Goal: Transaction & Acquisition: Purchase product/service

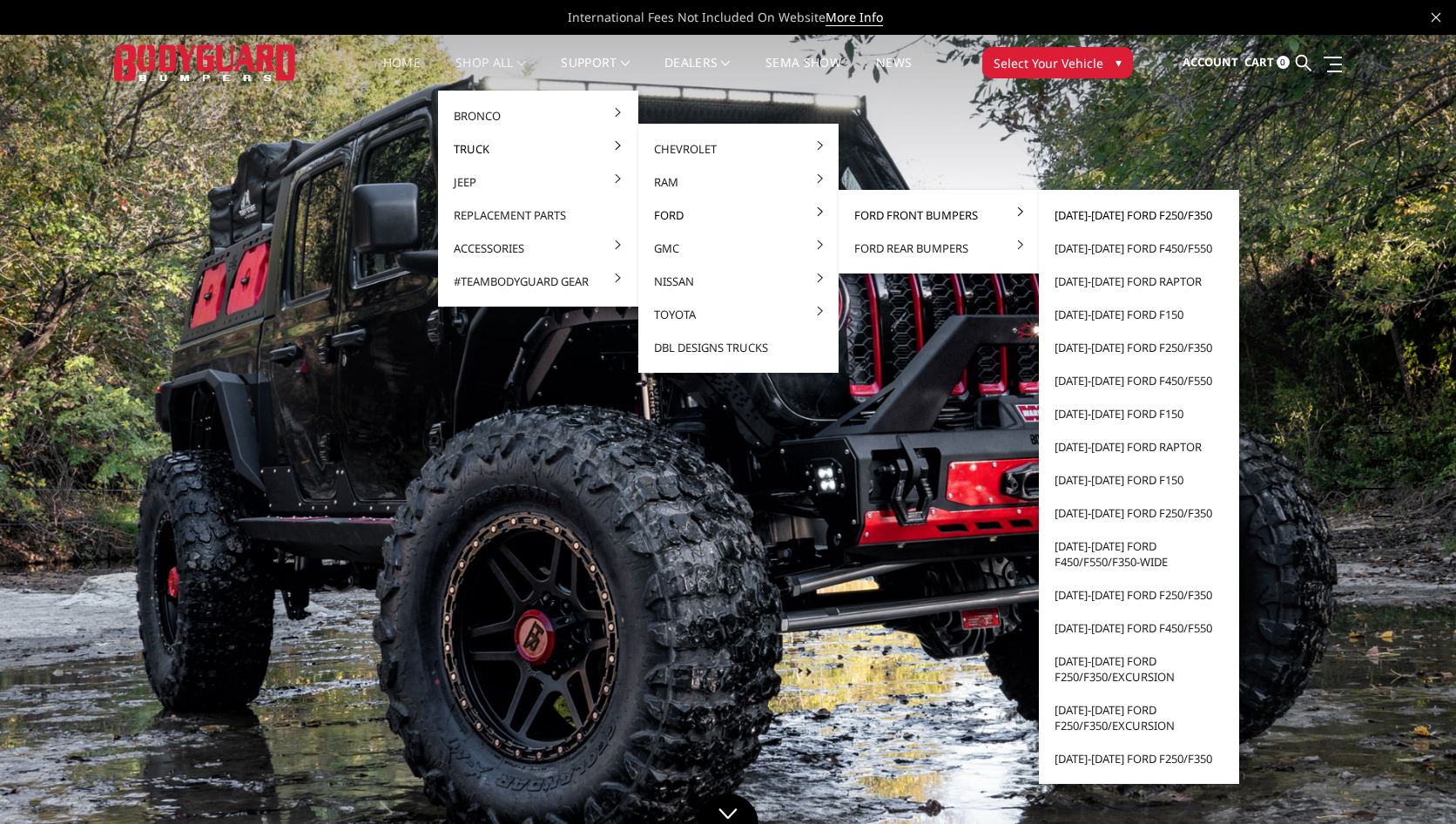
drag, startPoint x: 866, startPoint y: 215, endPoint x: 1091, endPoint y: 217, distance: 225.0
click at [1039, 217] on li "Ford Front Bumpers 2023-2025 Ford F250/F350 2023-2025 Ford F450/F550 2021-2025 …" at bounding box center [939, 215] width 200 height 33
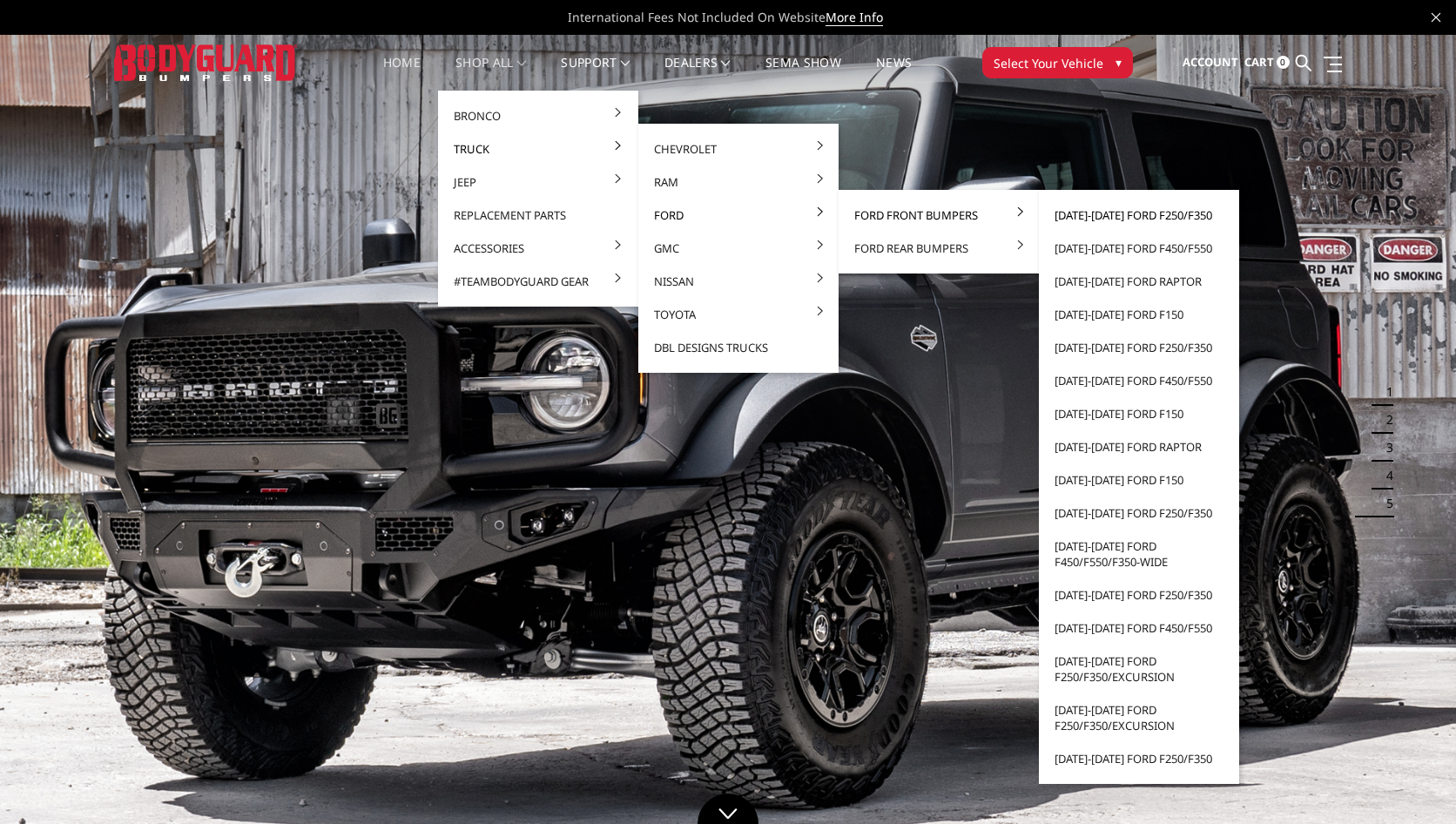
click at [1091, 217] on link "[DATE]-[DATE] Ford F250/F350" at bounding box center [1139, 215] width 187 height 33
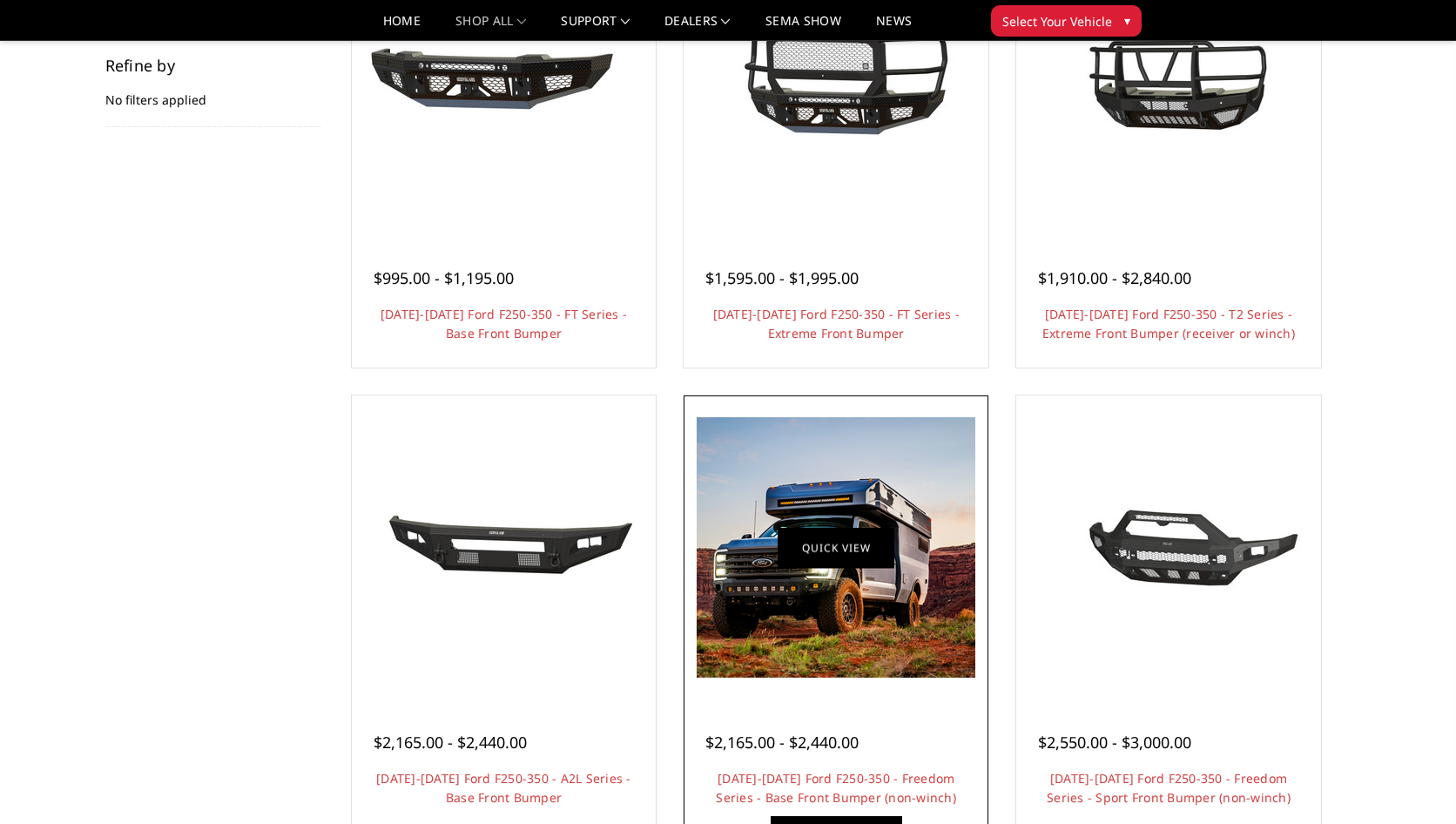
scroll to position [174, 0]
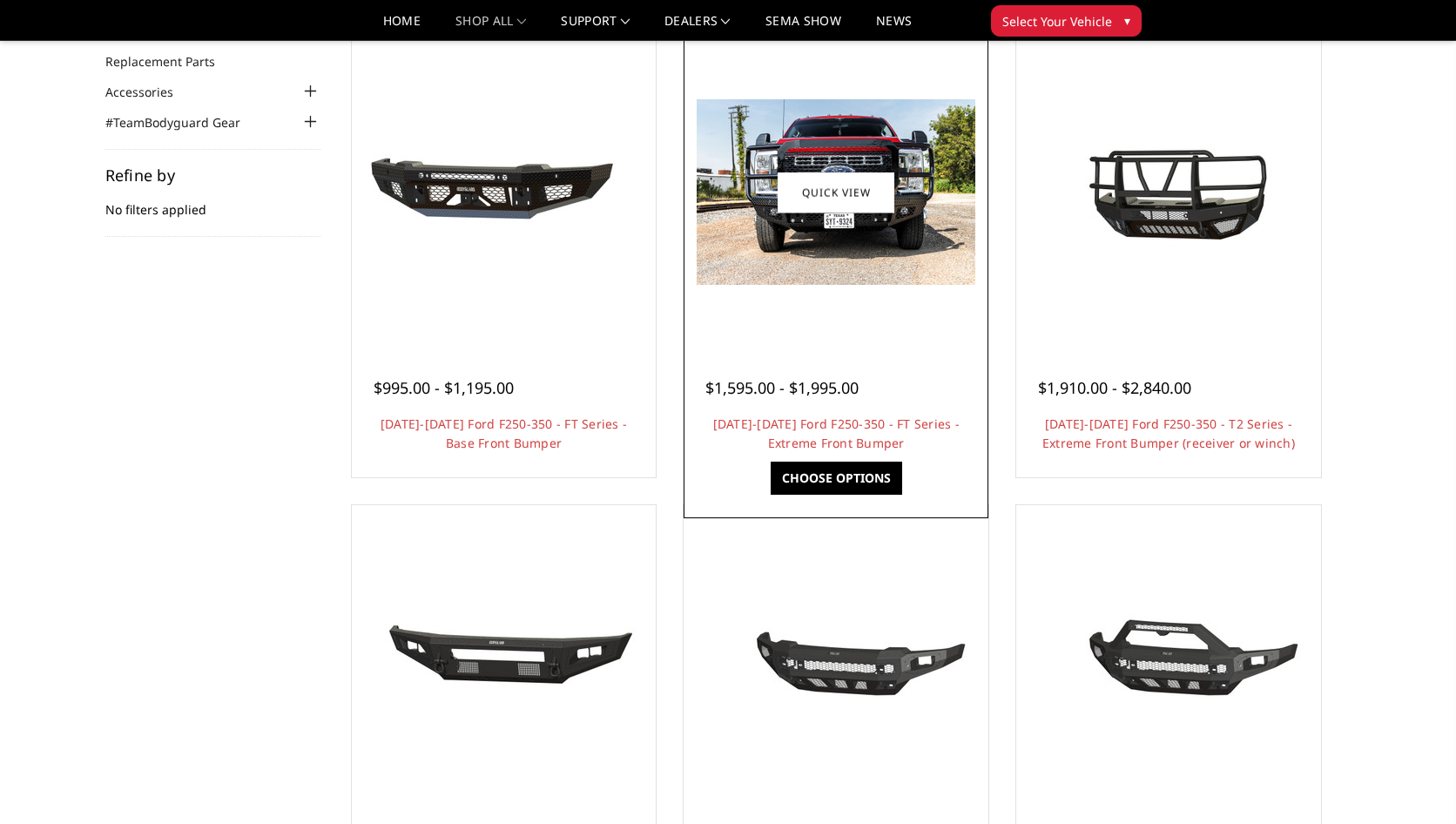
click at [856, 485] on link "Choose Options" at bounding box center [835, 478] width 131 height 33
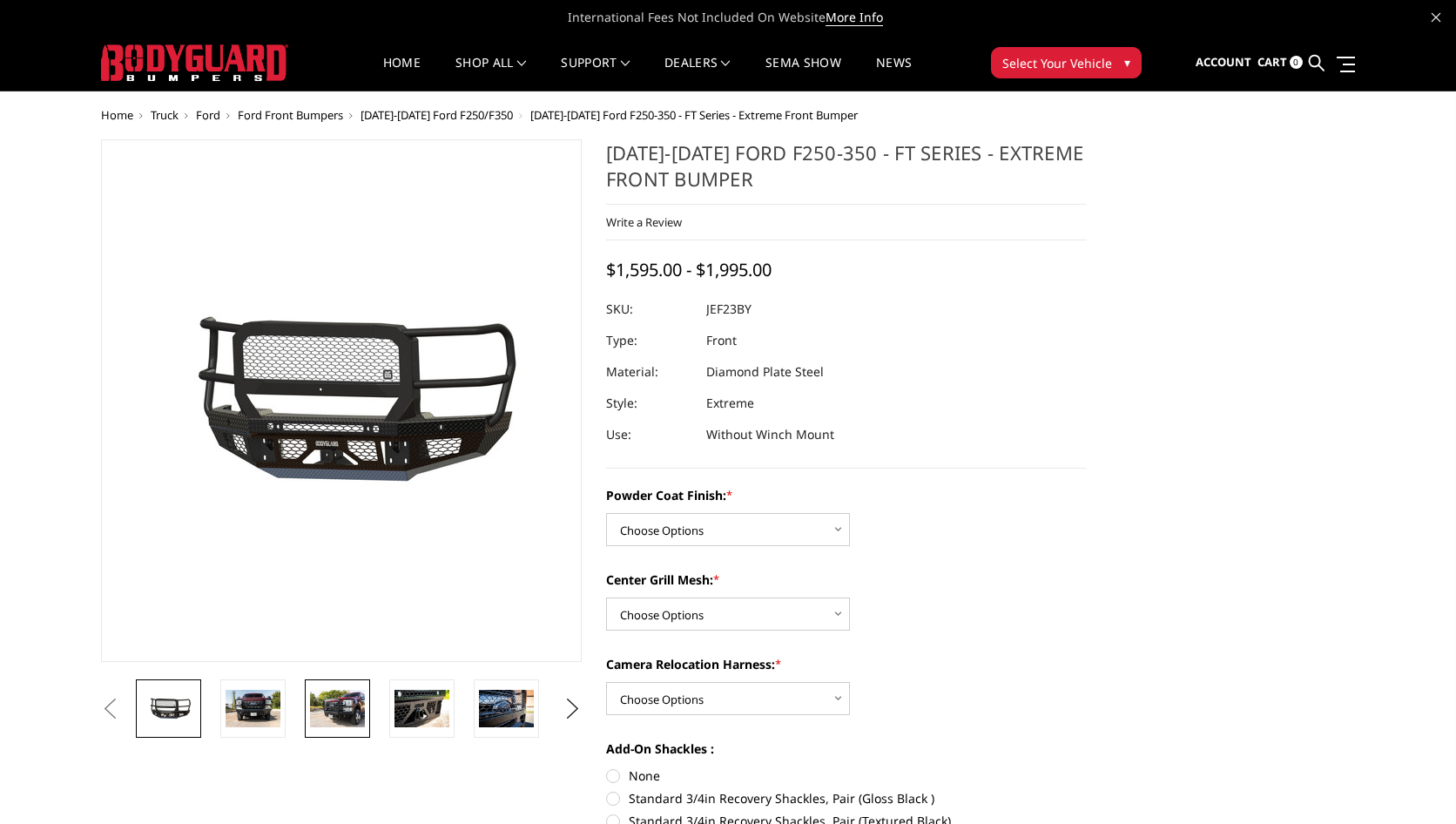
click at [336, 710] on img at bounding box center [337, 708] width 54 height 37
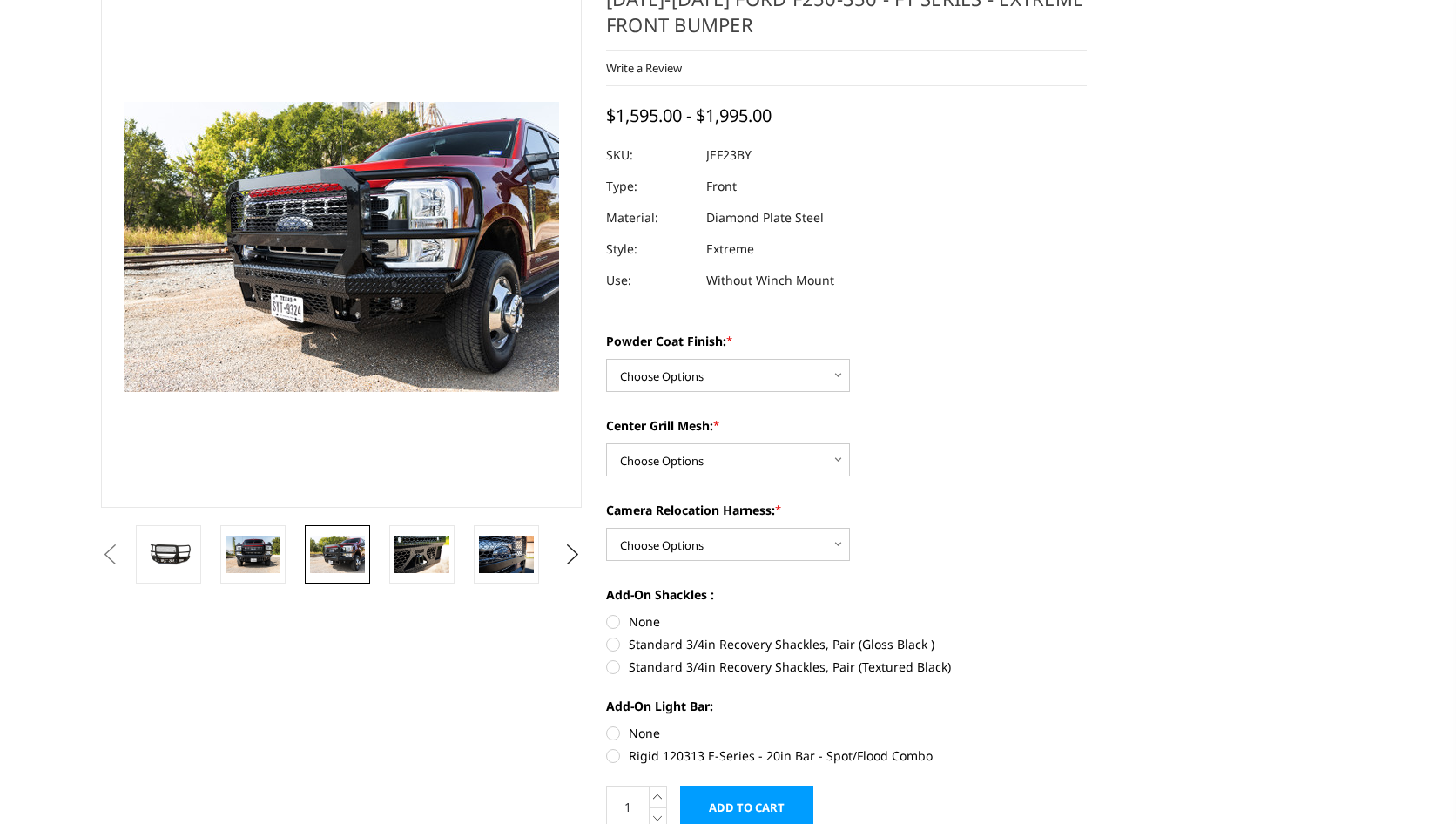
scroll to position [262, 0]
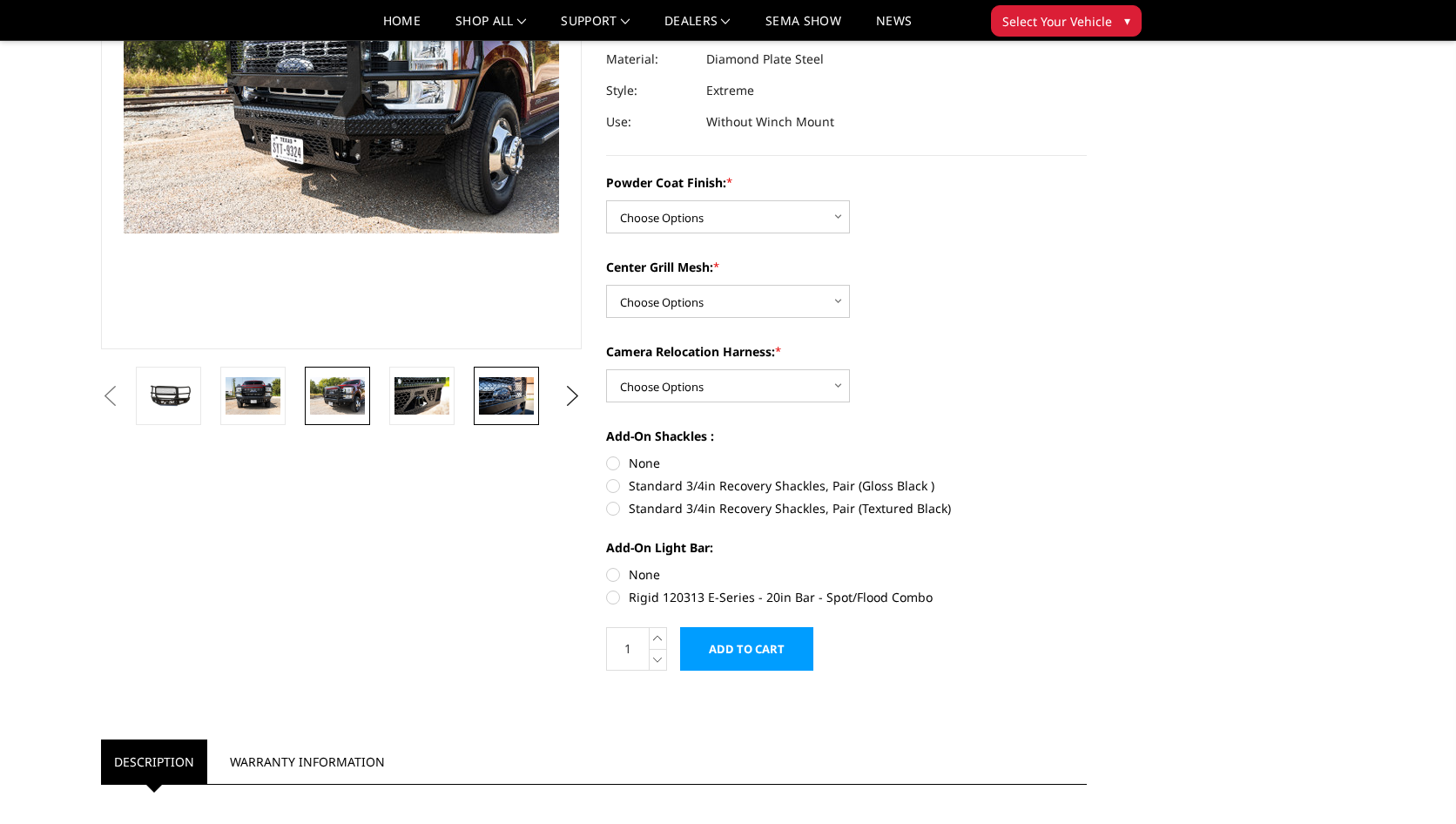
click at [508, 394] on img at bounding box center [506, 396] width 54 height 37
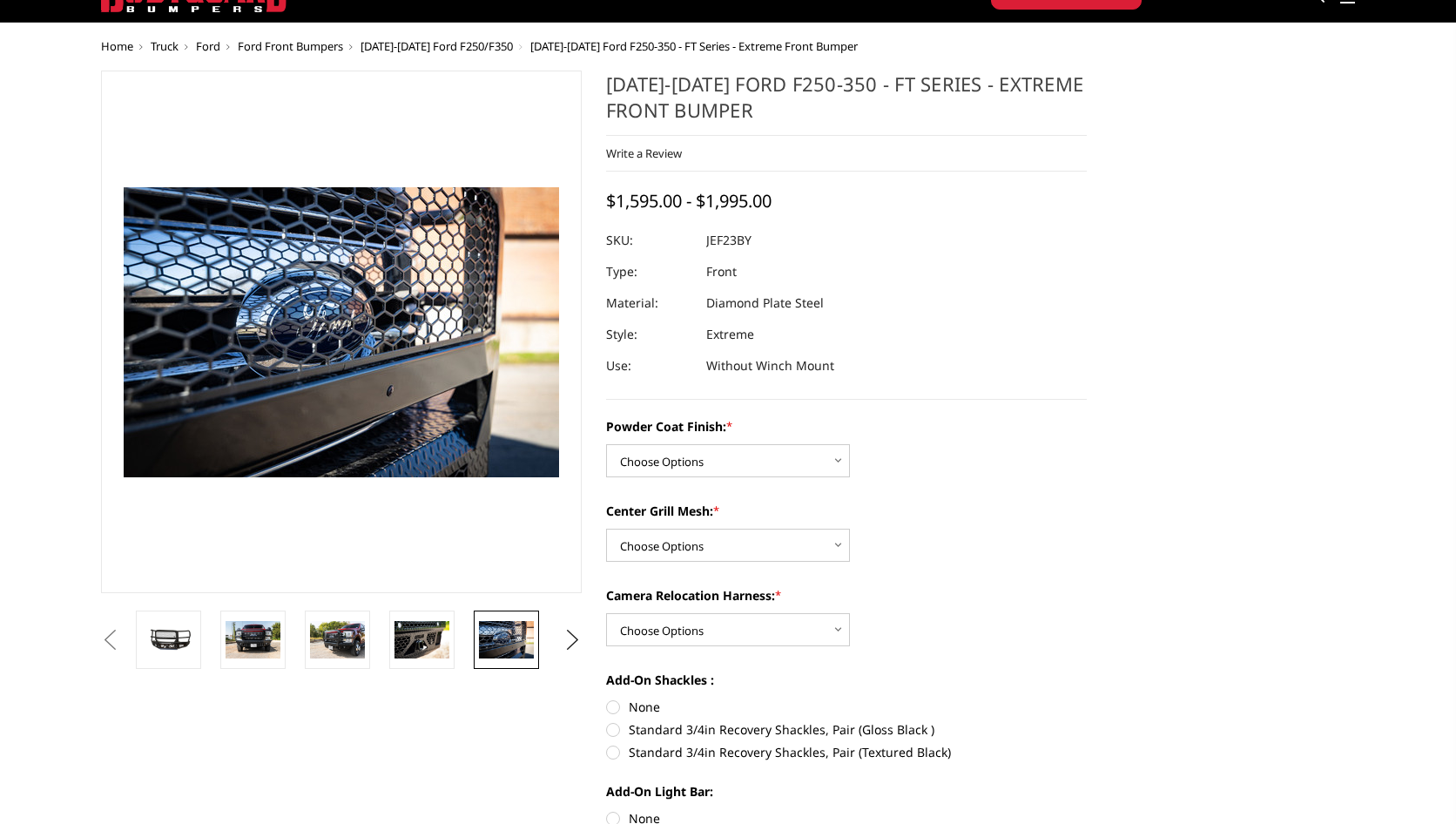
scroll to position [0, 0]
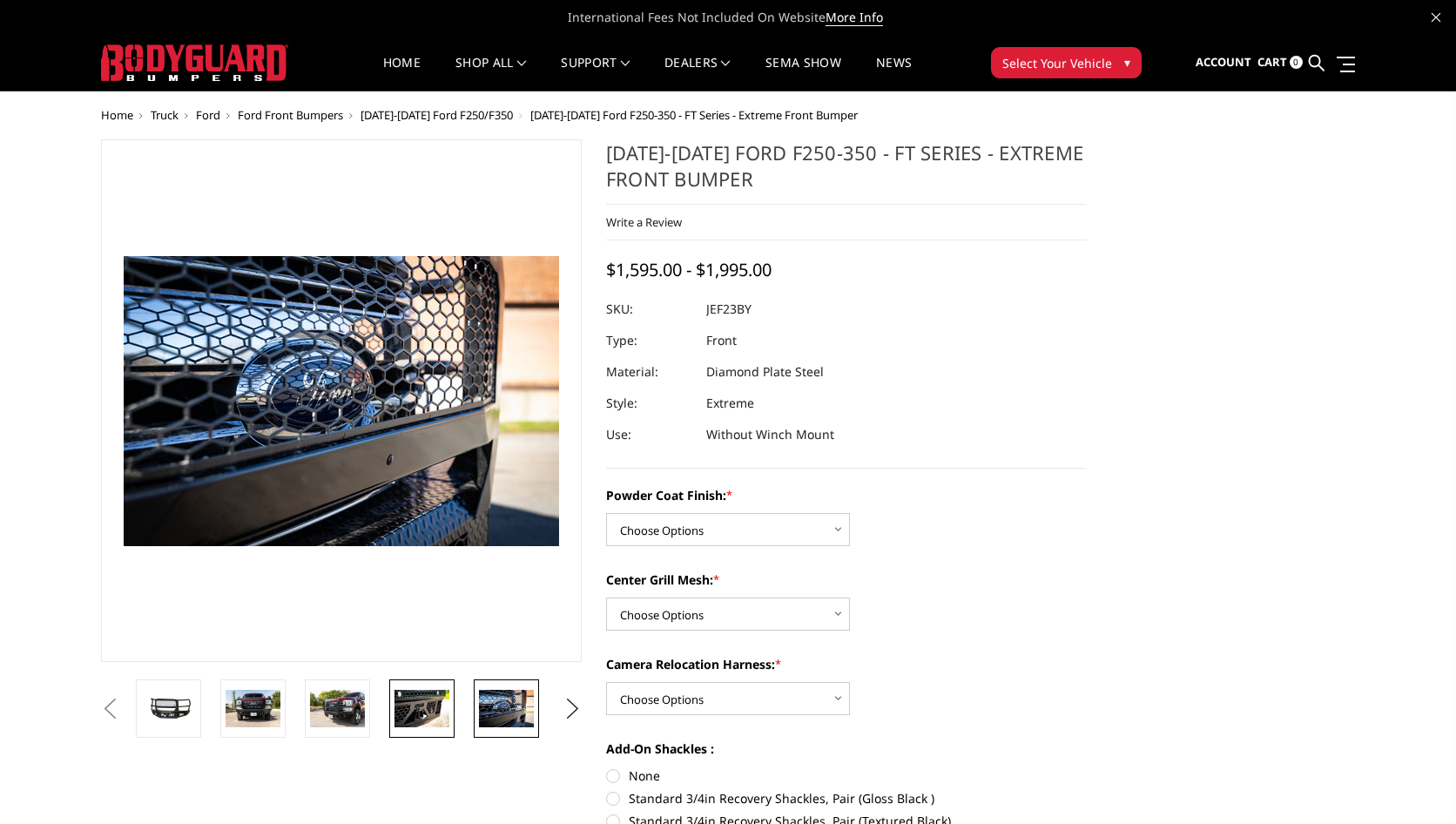
click at [420, 699] on img at bounding box center [422, 708] width 54 height 37
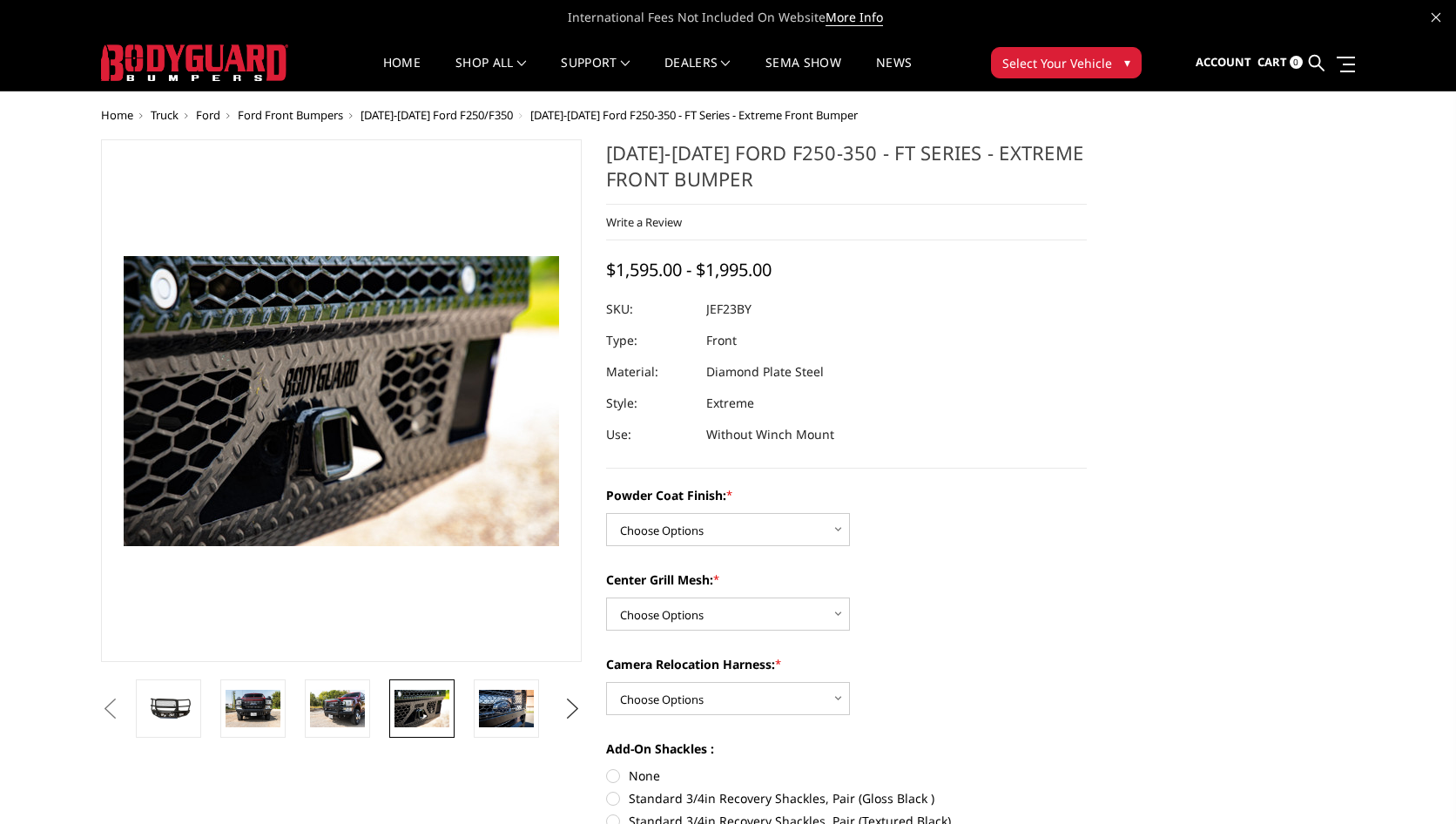
click at [571, 708] on button "Next" at bounding box center [573, 708] width 26 height 26
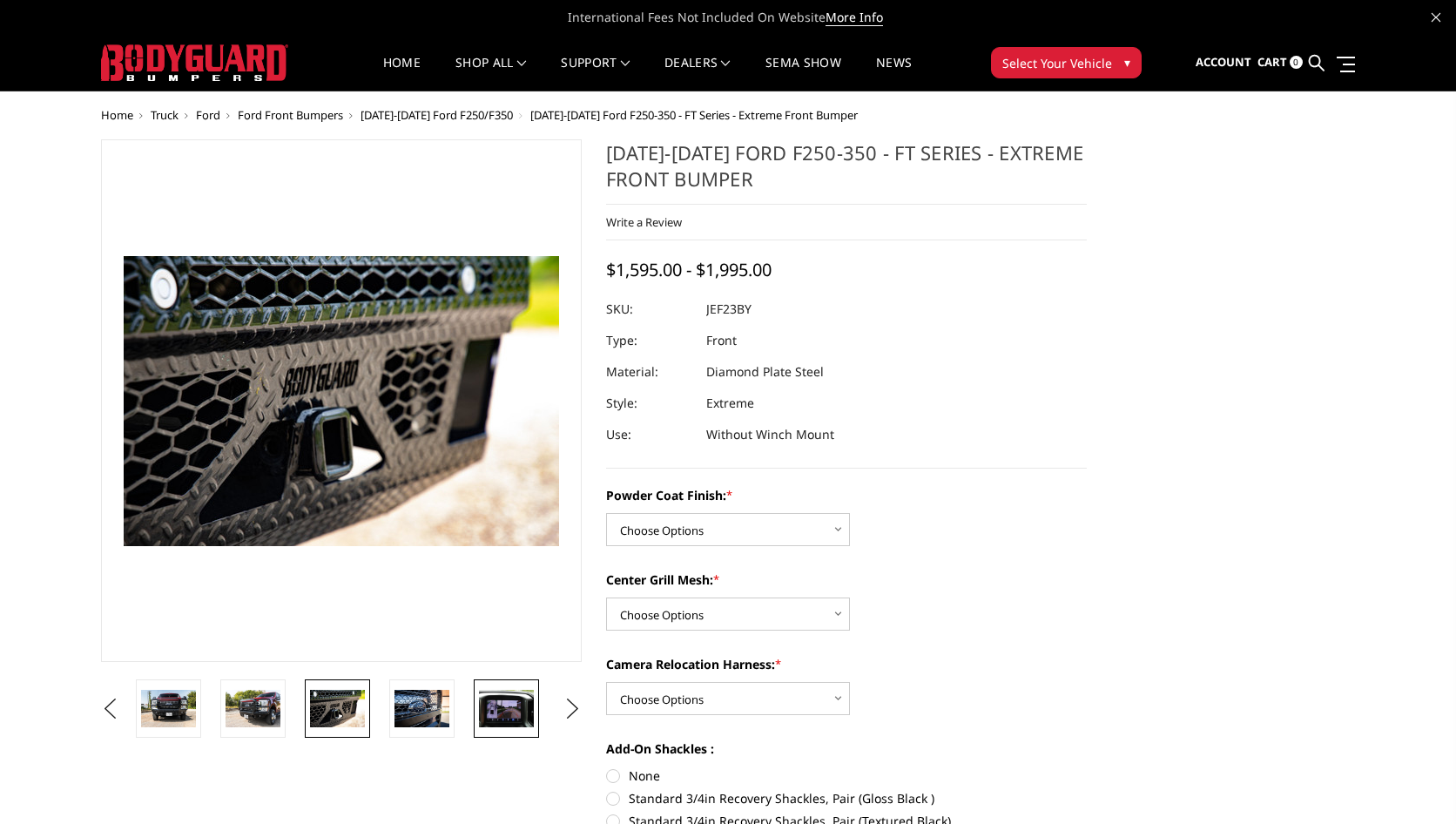
click at [505, 715] on img at bounding box center [506, 708] width 54 height 37
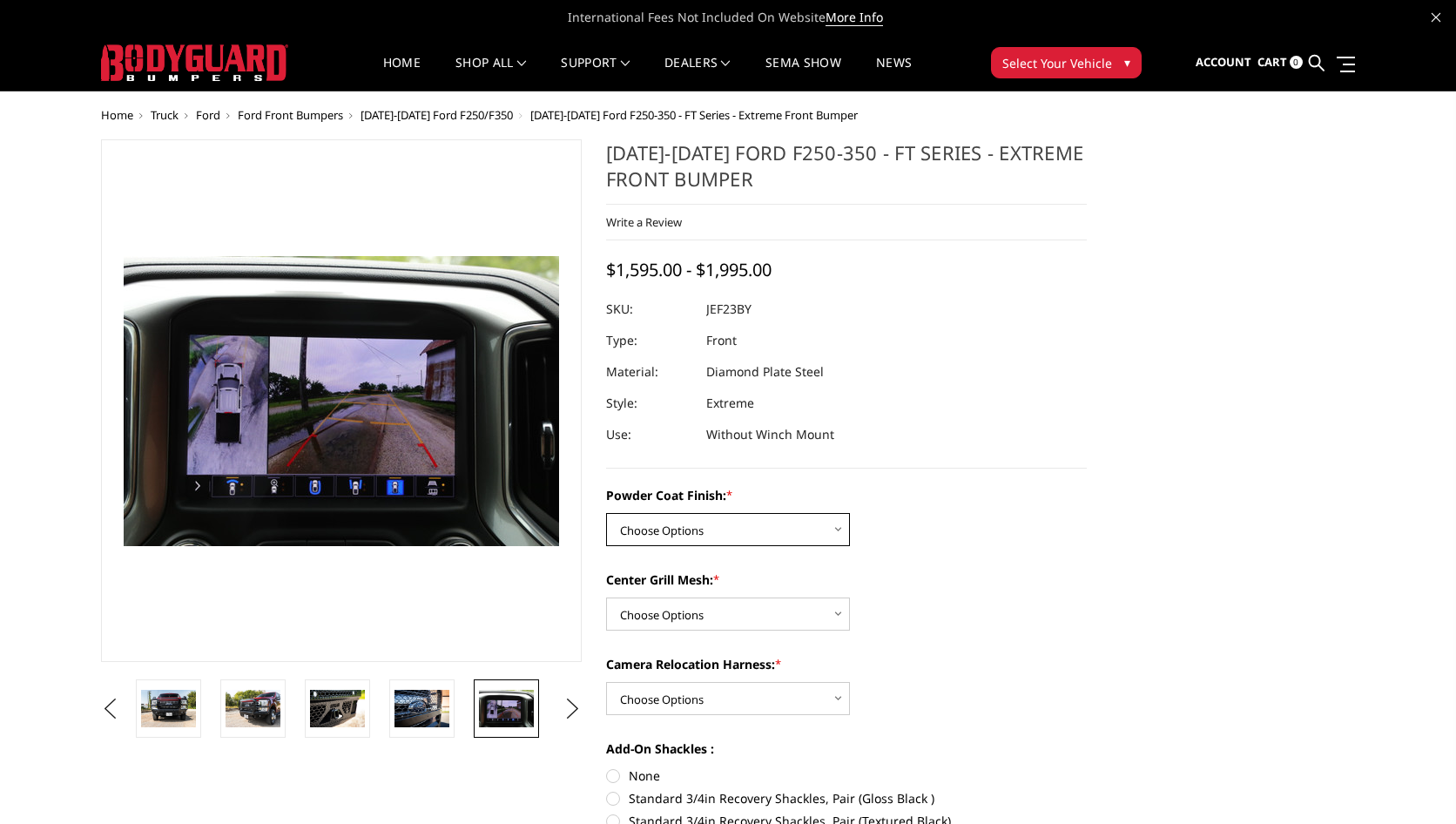
click at [697, 530] on select "Choose Options Bare Metal Gloss Black Powder Coat Textured Black Powder Coat" at bounding box center [728, 529] width 244 height 33
select select "3265"
click at [606, 513] on select "Choose Options Bare Metal Gloss Black Powder Coat Textured Black Powder Coat" at bounding box center [728, 529] width 244 height 33
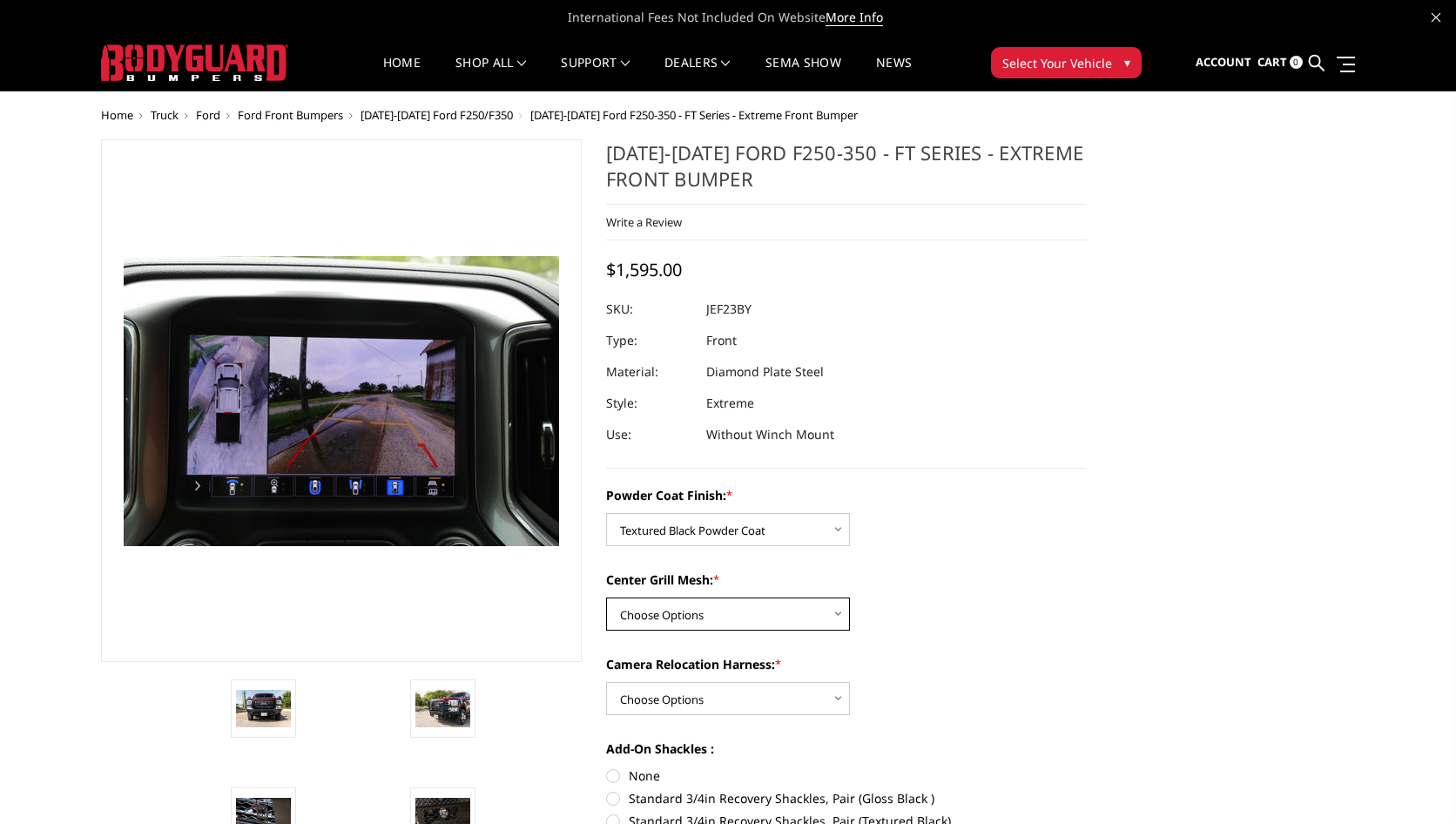
click at [694, 618] on select "Choose Options WITH Expanded Metal in Center Grill WITHOUT Expanded Metal in Ce…" at bounding box center [728, 614] width 244 height 33
click at [442, 702] on img at bounding box center [443, 708] width 54 height 37
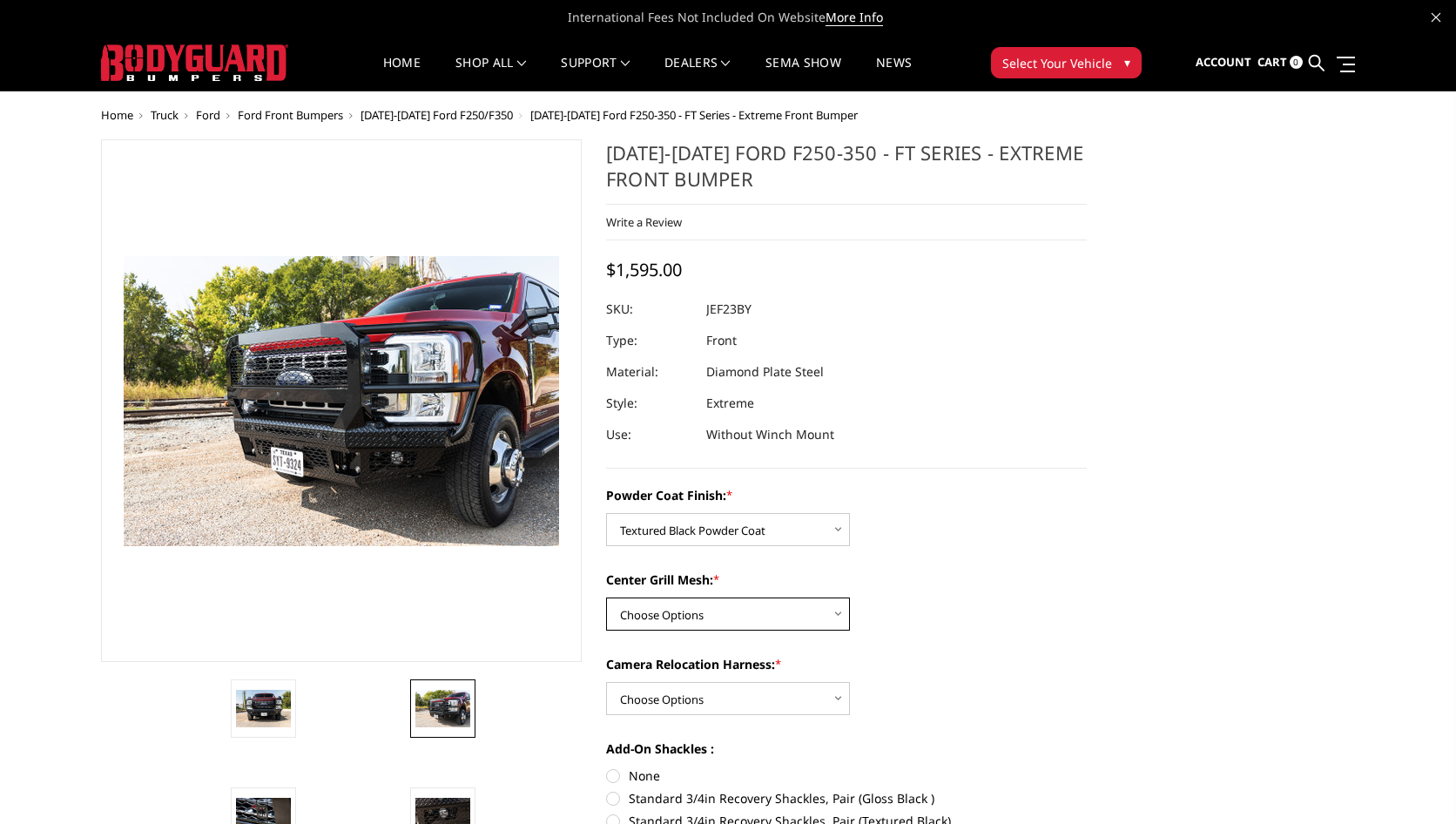
click at [666, 615] on select "Choose Options WITH Expanded Metal in Center Grill WITHOUT Expanded Metal in Ce…" at bounding box center [728, 614] width 244 height 33
select select "3266"
click at [606, 597] on select "Choose Options WITH Expanded Metal in Center Grill WITHOUT Expanded Metal in Ce…" at bounding box center [728, 614] width 244 height 33
click at [677, 704] on select "Choose Options WITH Camera Relocation Harness WITHOUT Camera Relocation Harness" at bounding box center [728, 699] width 244 height 33
select select "3268"
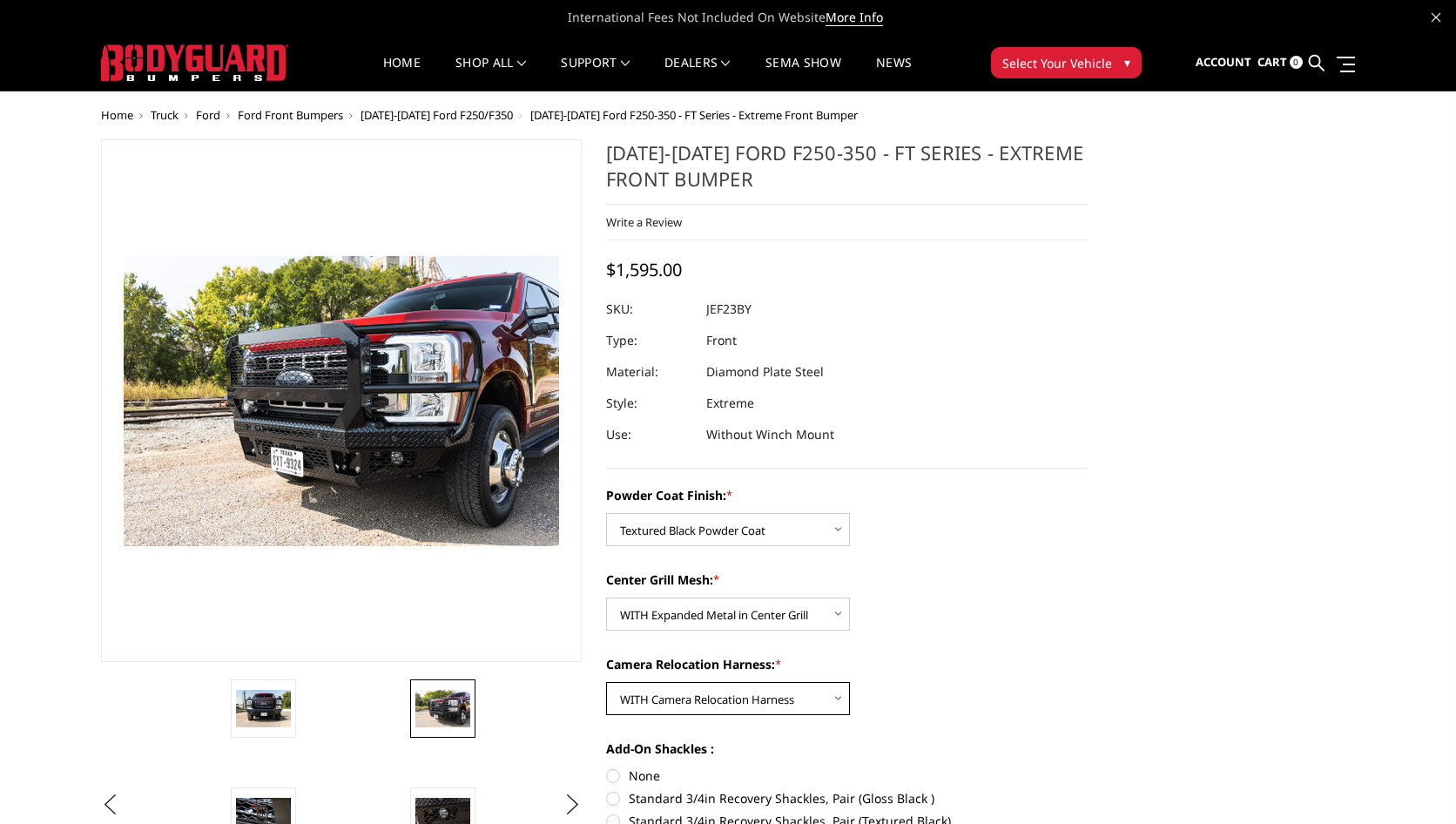
click at [606, 682] on select "Choose Options WITH Camera Relocation Harness WITHOUT Camera Relocation Harness" at bounding box center [728, 699] width 244 height 33
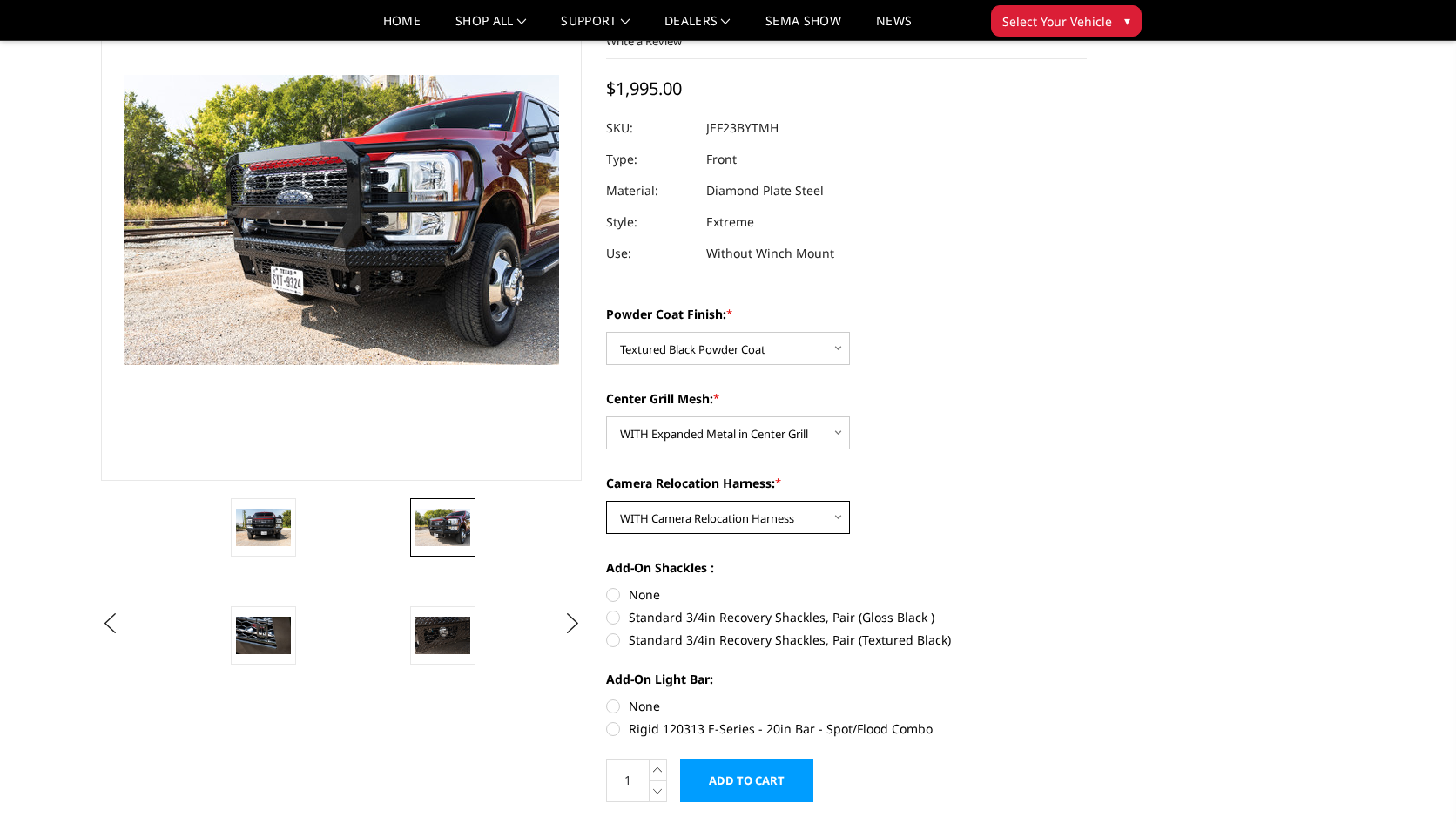
scroll to position [174, 0]
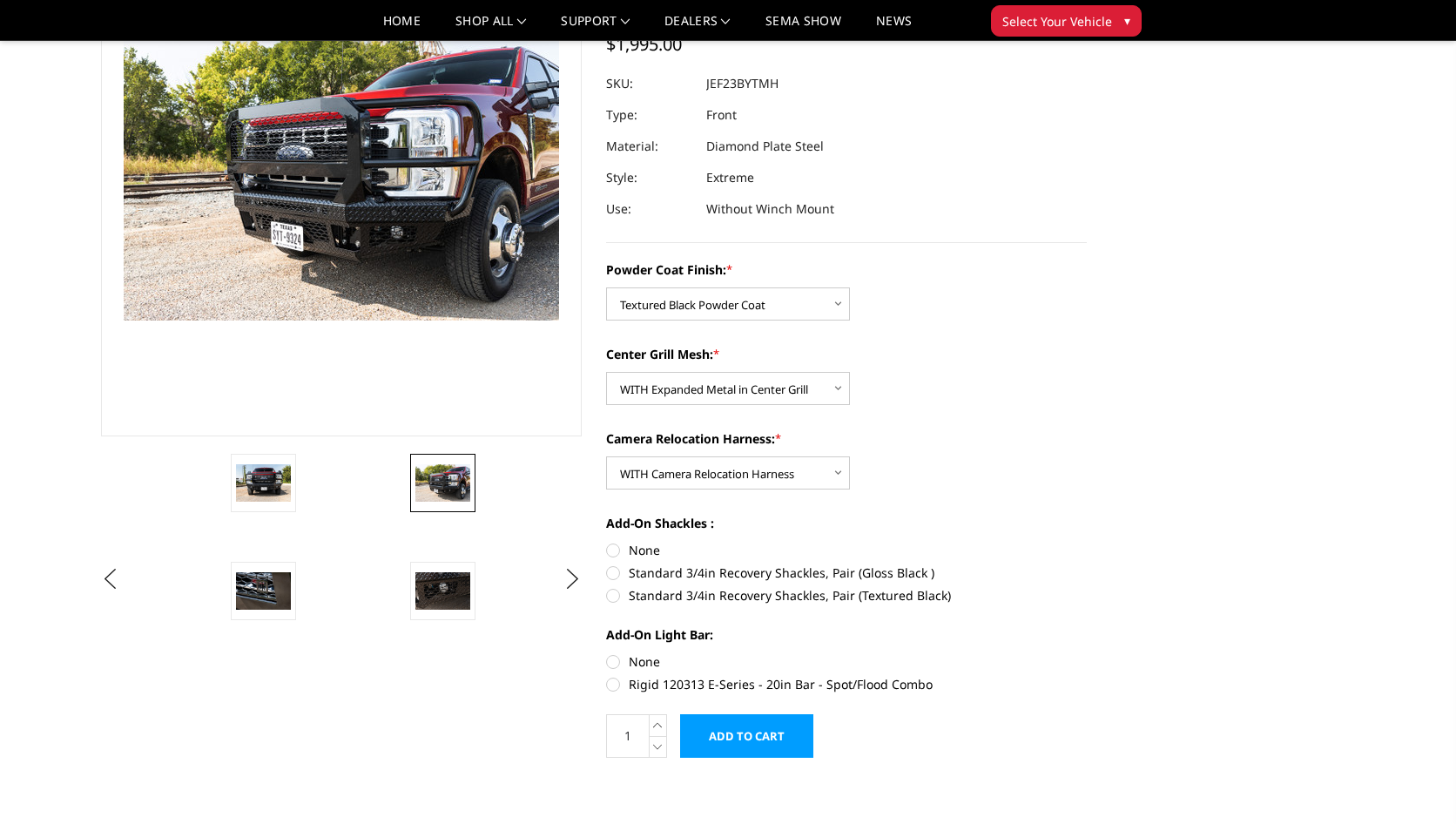
click at [615, 593] on label "Standard 3/4in Recovery Shackles, Pair (Textured Black)" at bounding box center [846, 594] width 480 height 18
click at [1086, 564] on input "Standard 3/4in Recovery Shackles, Pair (Textured Black)" at bounding box center [1086, 563] width 1 height 1
radio input "true"
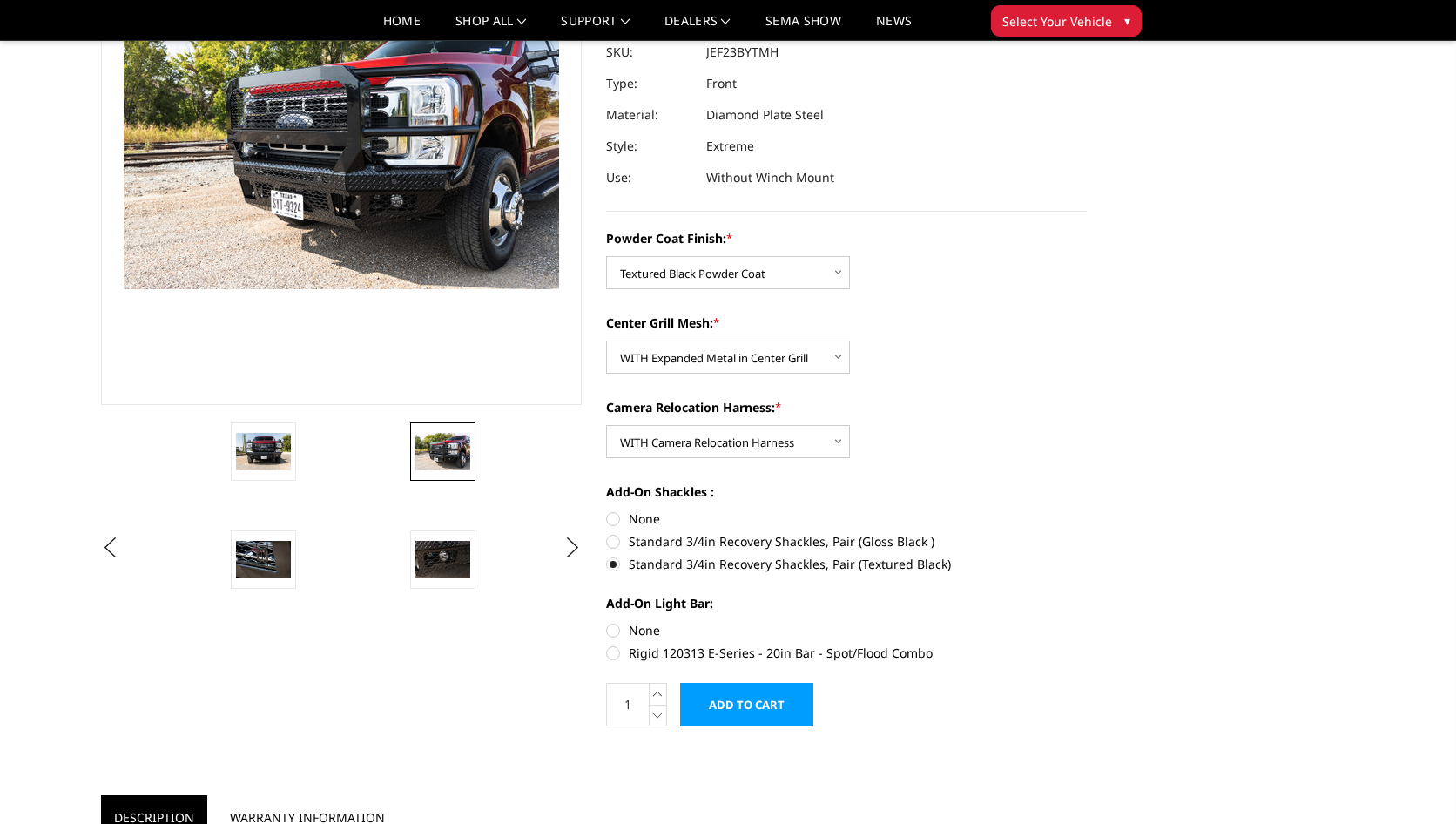
scroll to position [348, 0]
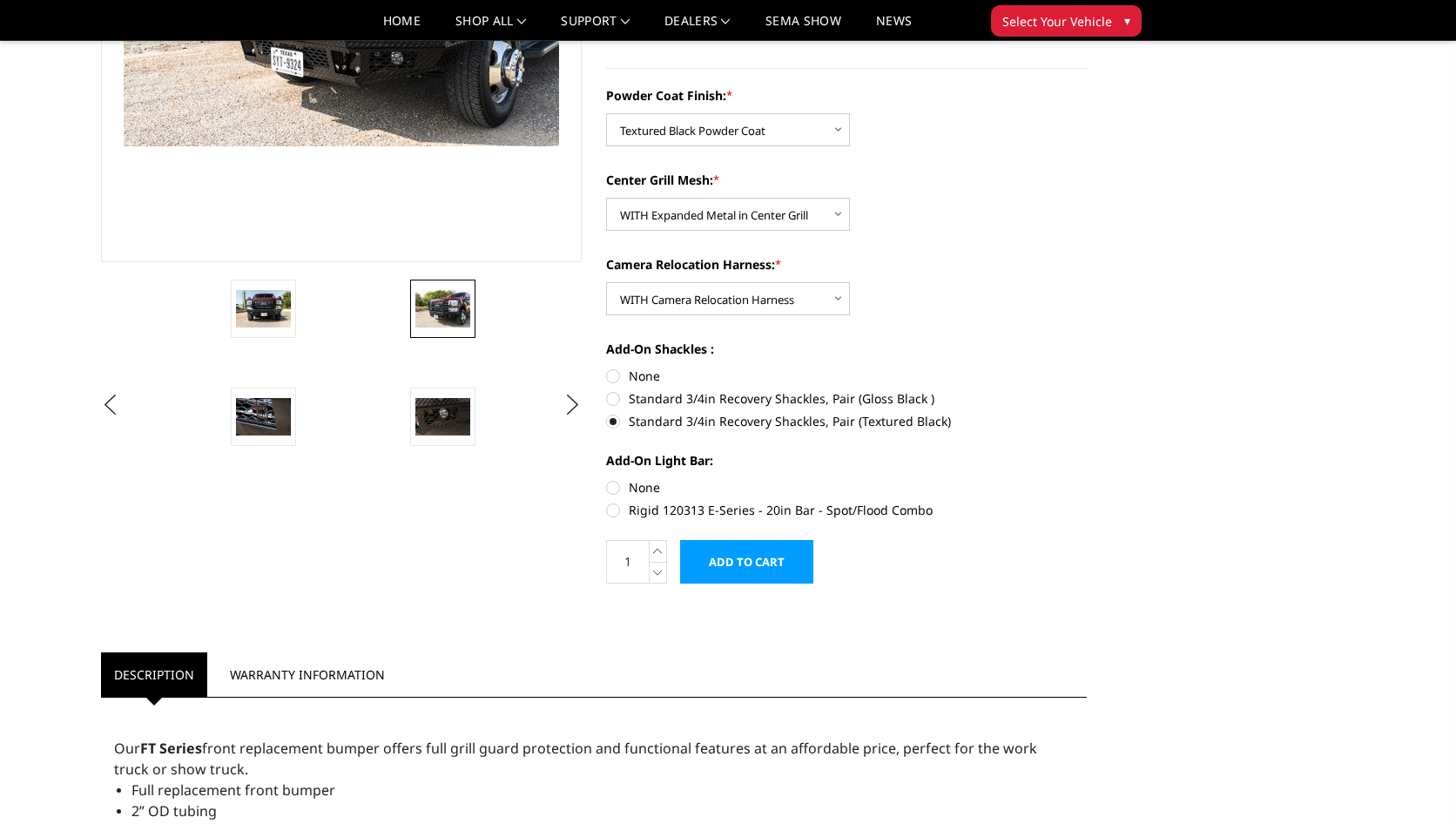
click at [614, 515] on label "Rigid 120313 E-Series - 20in Bar - Spot/Flood Combo" at bounding box center [846, 510] width 480 height 18
click at [1086, 479] on input "Rigid 120313 E-Series - 20in Bar - Spot/Flood Combo" at bounding box center [1086, 478] width 1 height 1
radio input "true"
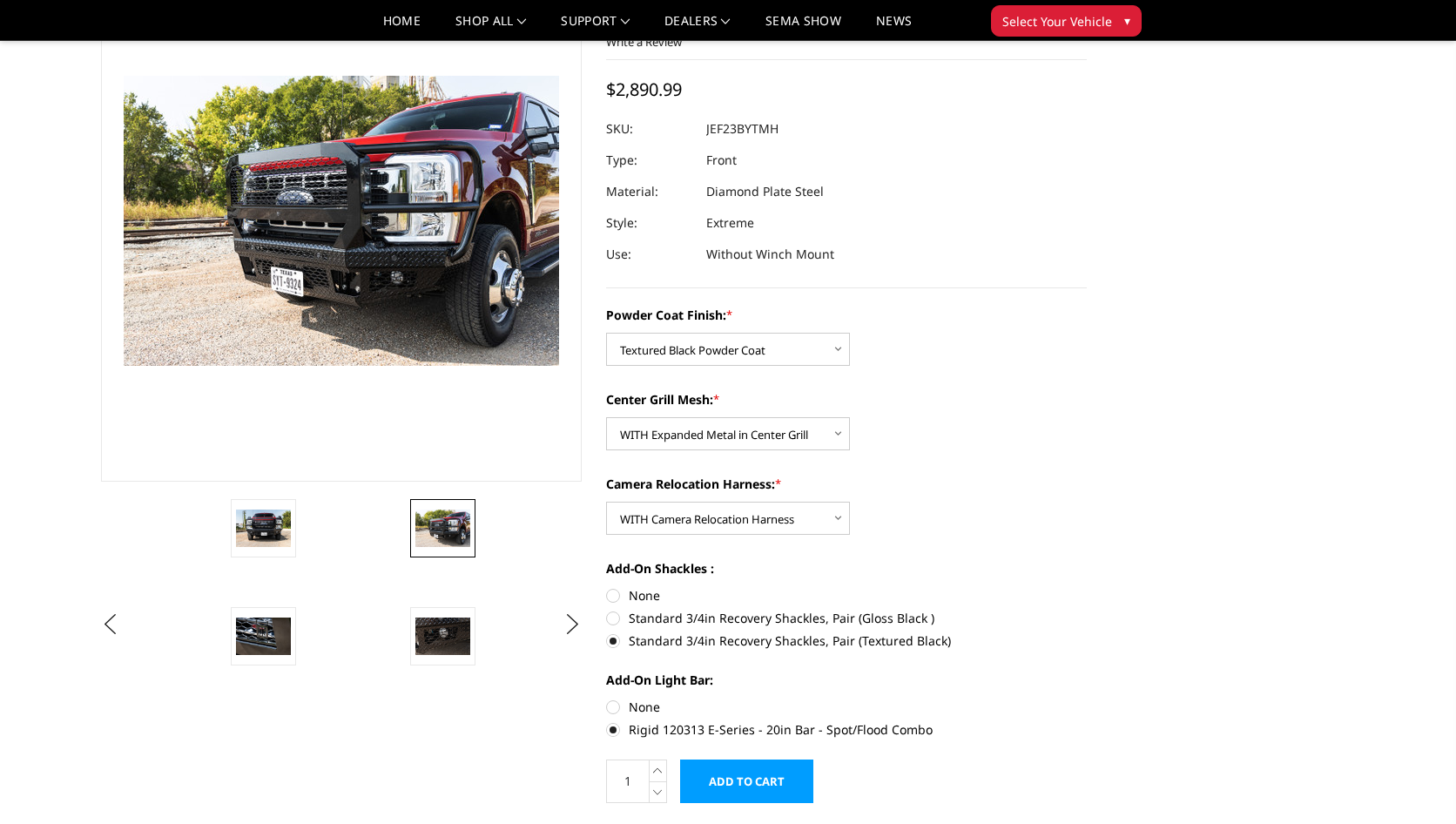
scroll to position [174, 0]
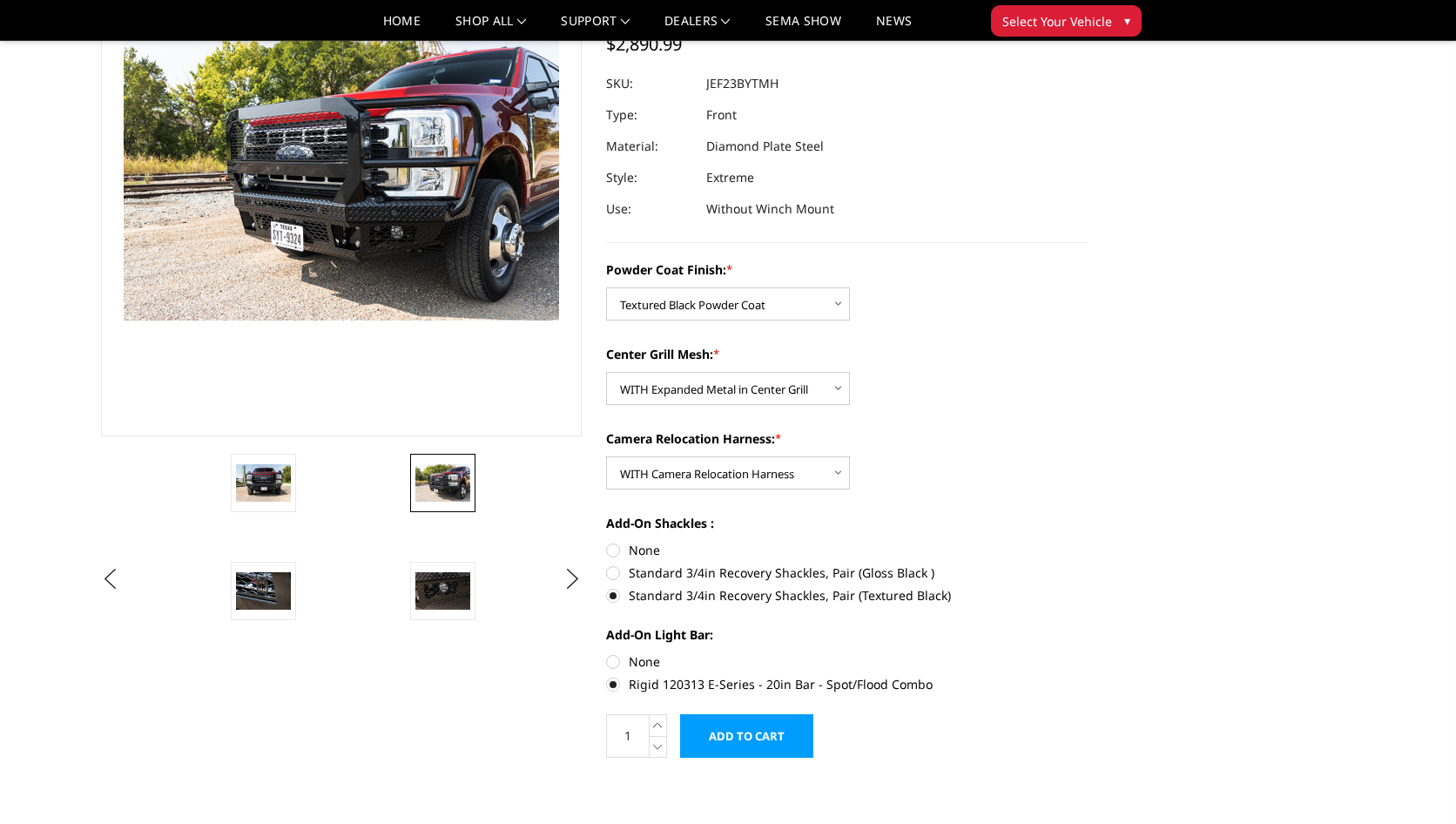
click at [612, 661] on label "None" at bounding box center [846, 661] width 480 height 18
click at [607, 653] on input "None" at bounding box center [606, 652] width 1 height 1
radio input "true"
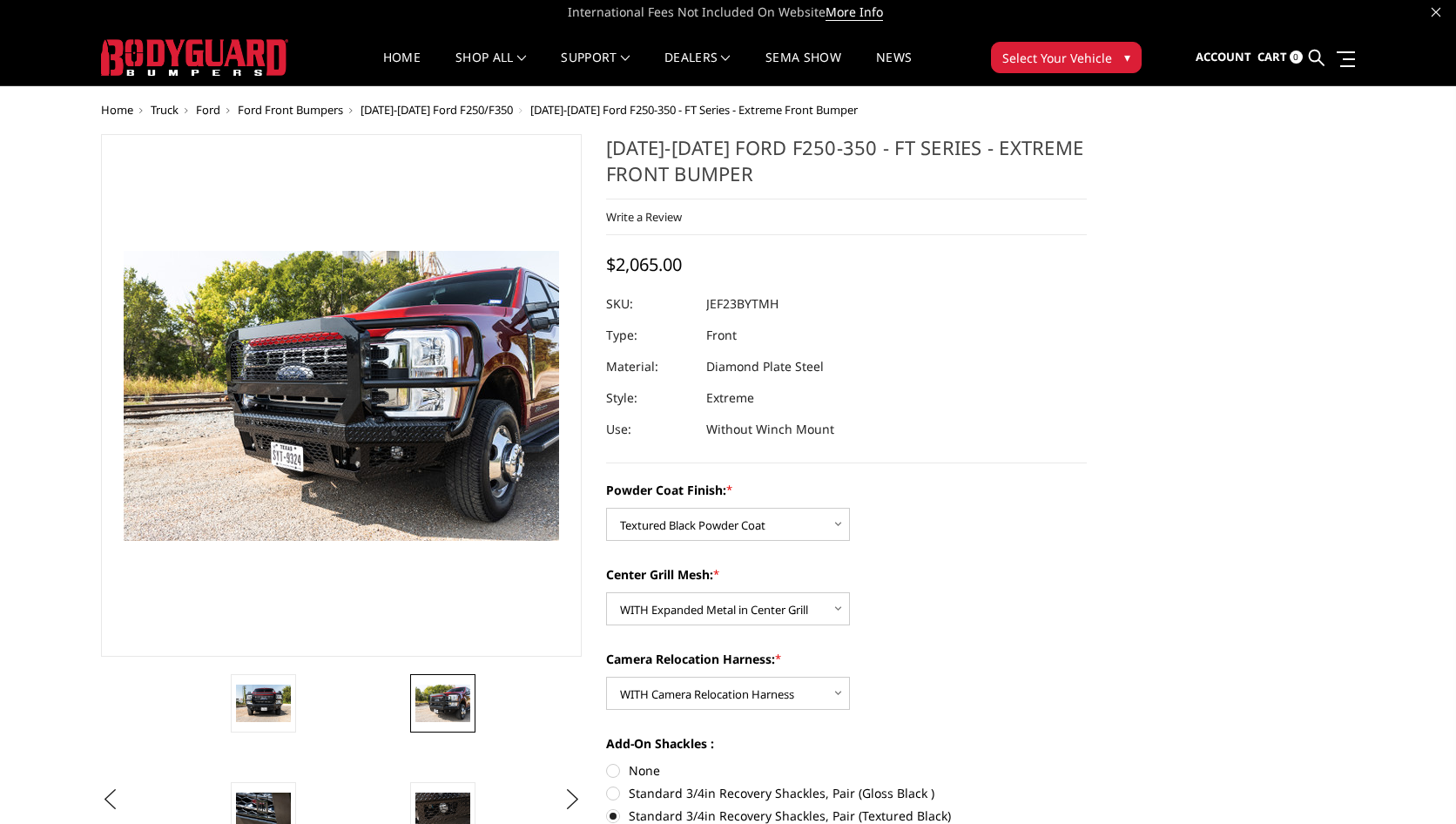
scroll to position [0, 0]
